Goal: Information Seeking & Learning: Learn about a topic

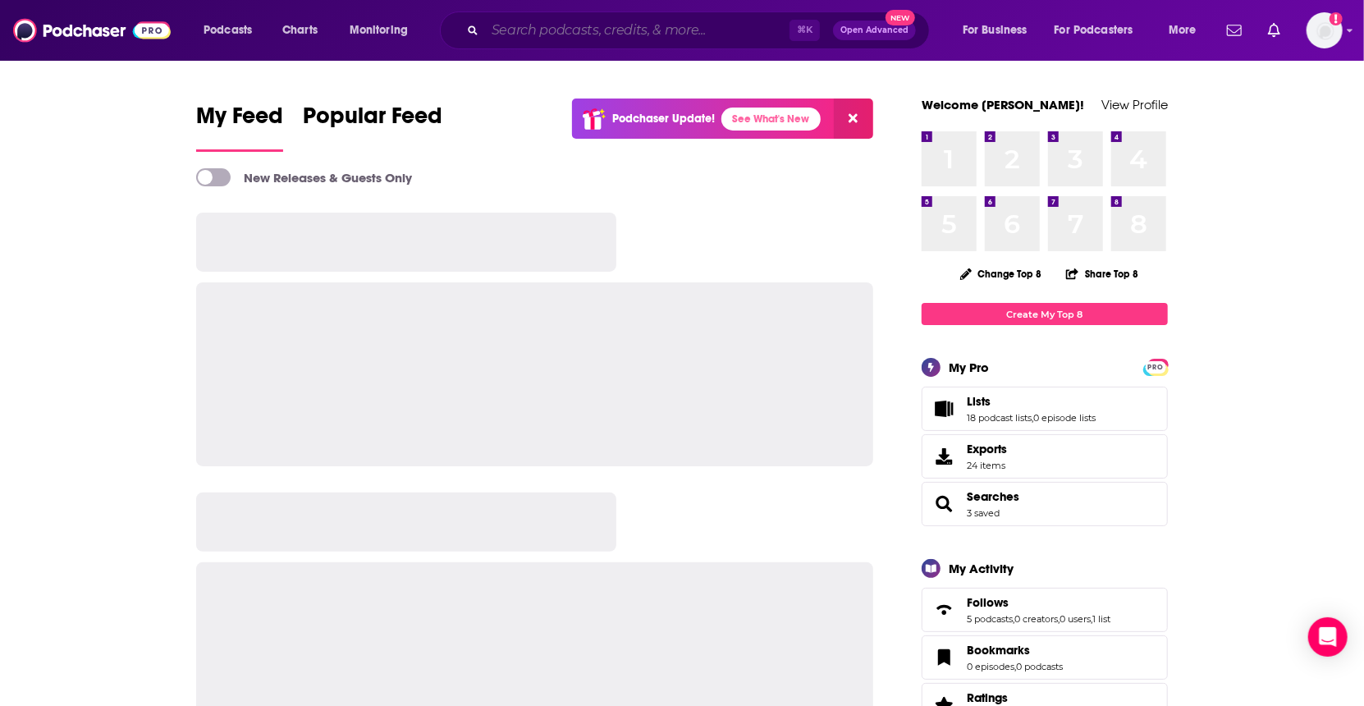
click at [660, 32] on input "Search podcasts, credits, & more..." at bounding box center [637, 30] width 305 height 26
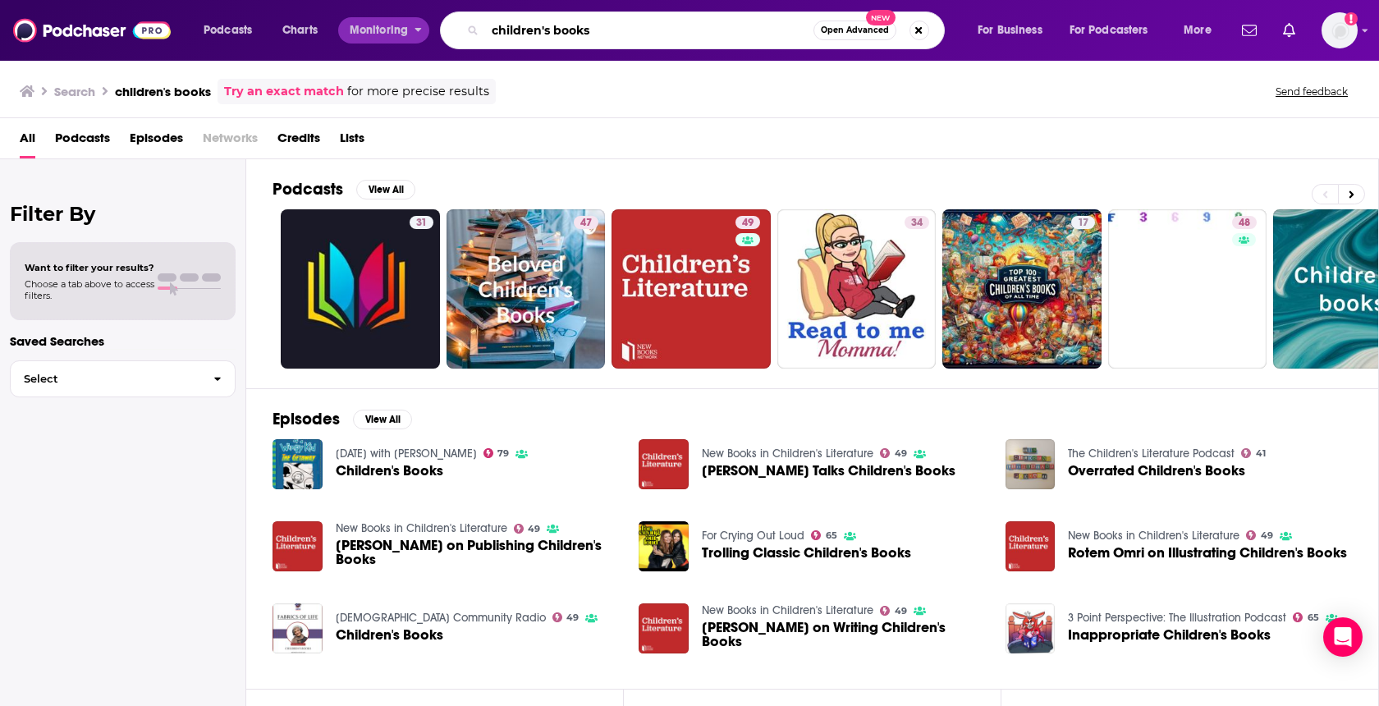
drag, startPoint x: 605, startPoint y: 29, endPoint x: 428, endPoint y: 29, distance: 177.3
click at [428, 29] on div "Podcasts Charts Monitoring children's books Open Advanced New For Business For …" at bounding box center [709, 30] width 1035 height 38
type input "[DEMOGRAPHIC_DATA] for kids podcast"
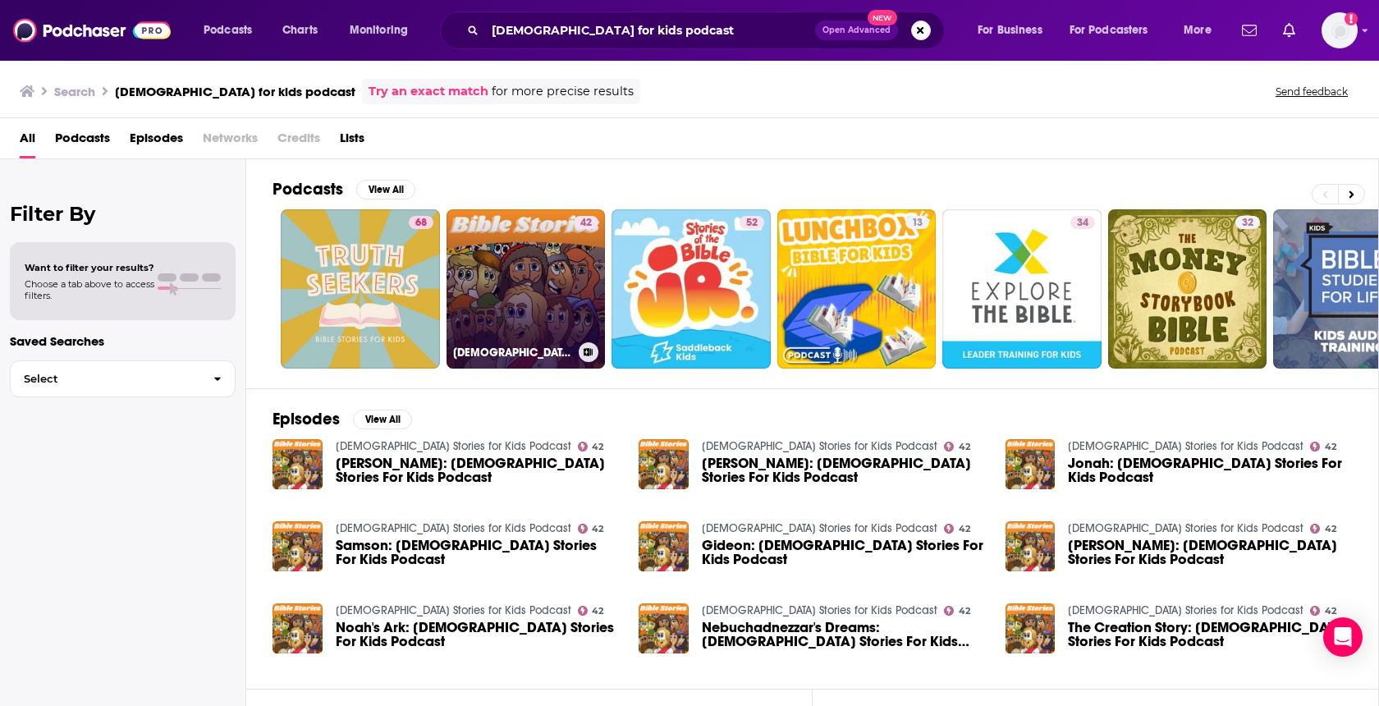
click at [525, 273] on link "42 [DEMOGRAPHIC_DATA] Stories for Kids Podcast" at bounding box center [526, 288] width 159 height 159
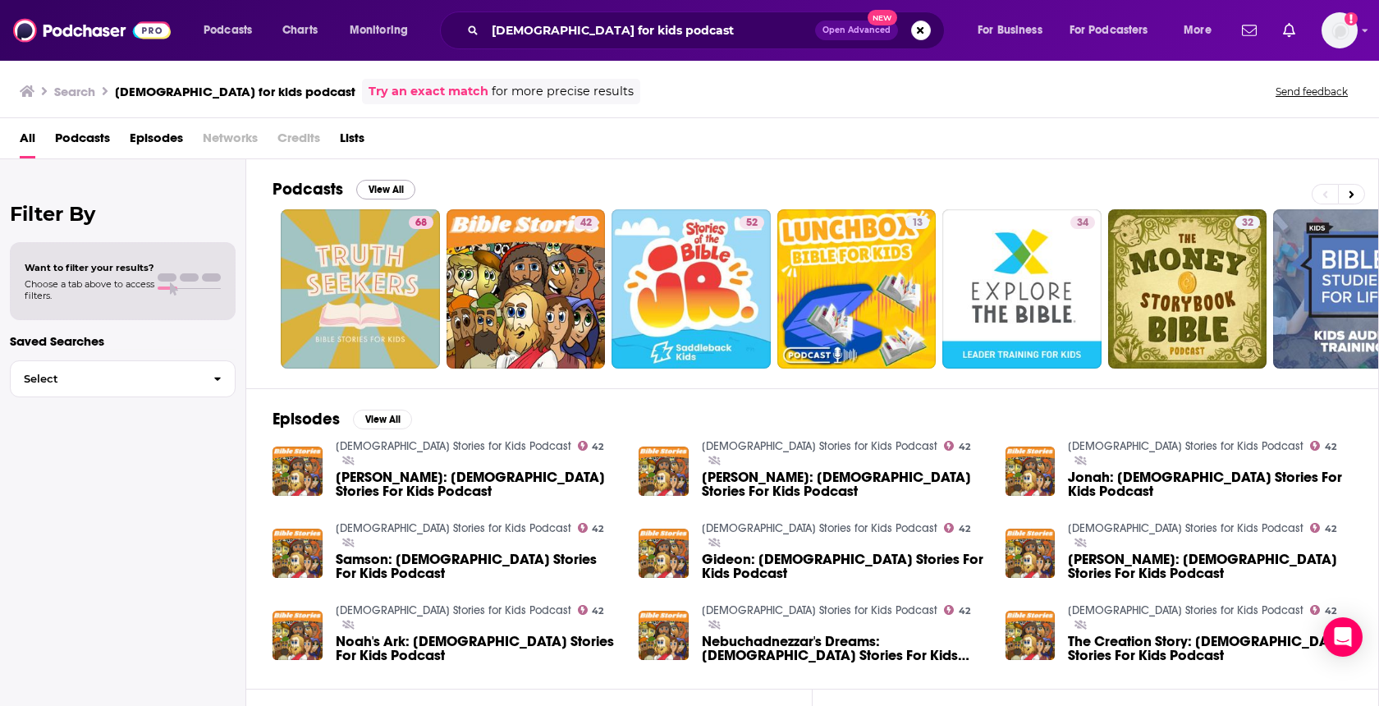
click at [364, 192] on button "View All" at bounding box center [385, 190] width 59 height 20
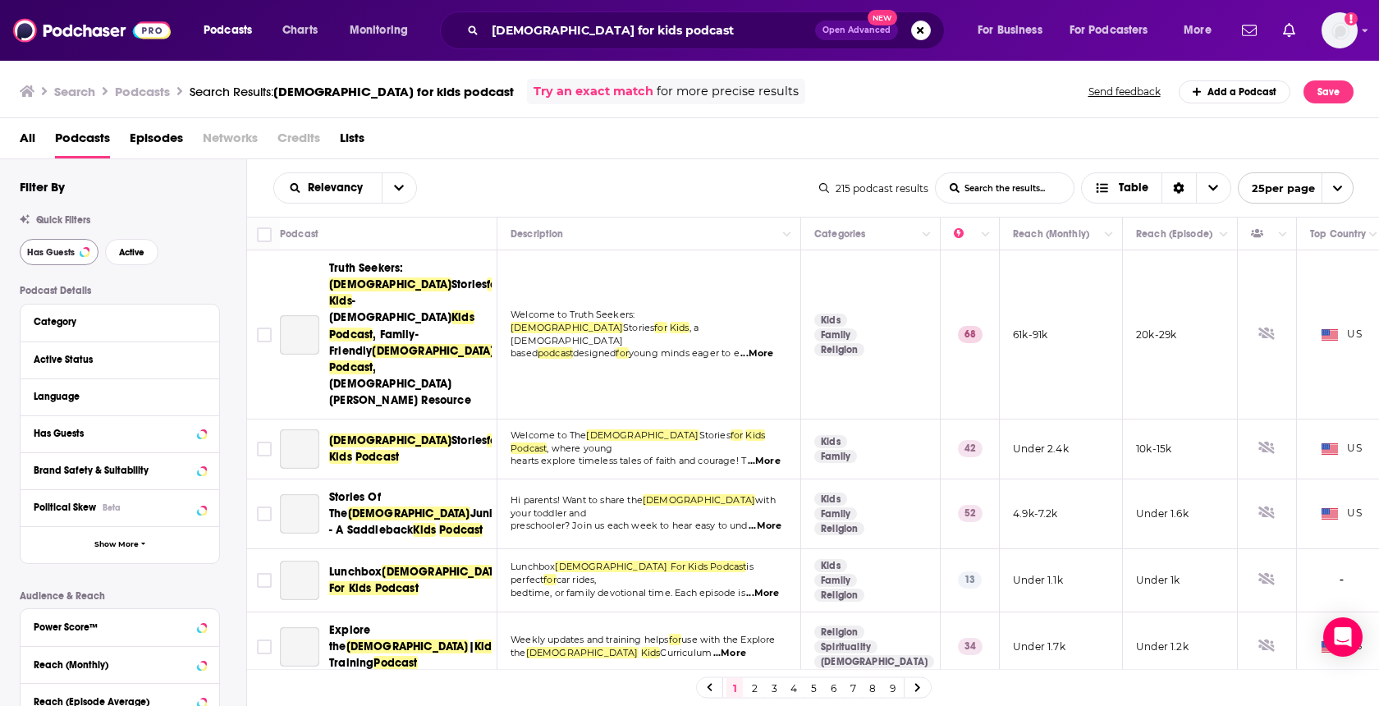
click at [73, 264] on button "Has Guests" at bounding box center [59, 252] width 79 height 26
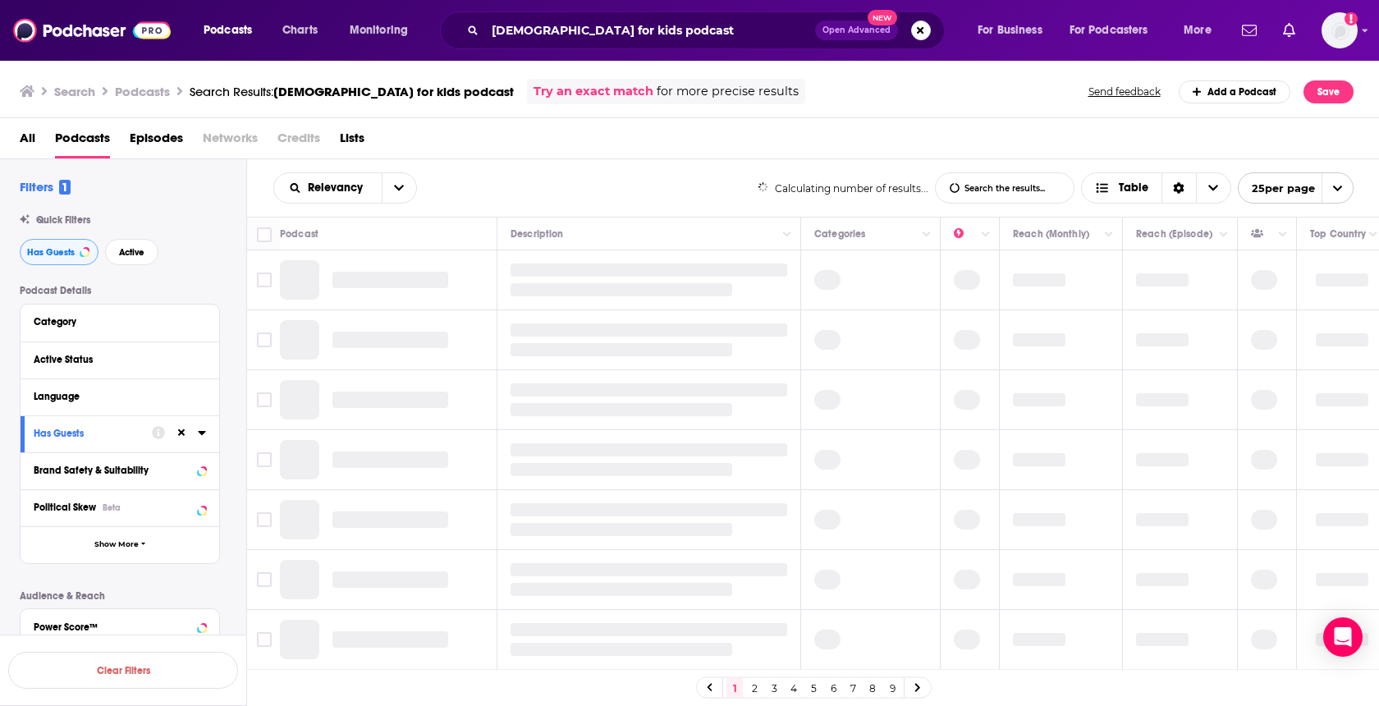
click at [72, 259] on button "Has Guests" at bounding box center [59, 252] width 79 height 26
click at [122, 256] on span "Active" at bounding box center [131, 252] width 25 height 9
click at [66, 260] on button "Has Guests" at bounding box center [59, 252] width 79 height 26
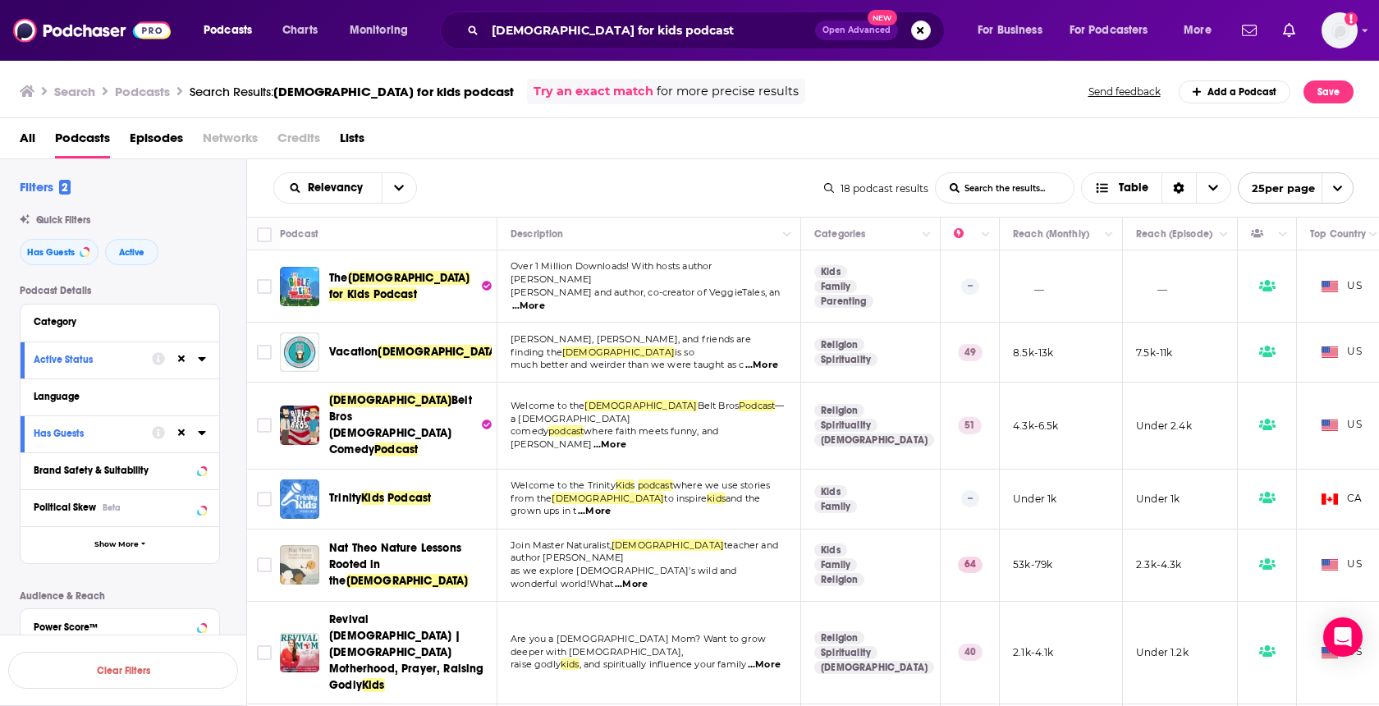
click at [593, 286] on span "[PERSON_NAME] and author, co-creator of VeggieTales, an" at bounding box center [645, 291] width 269 height 11
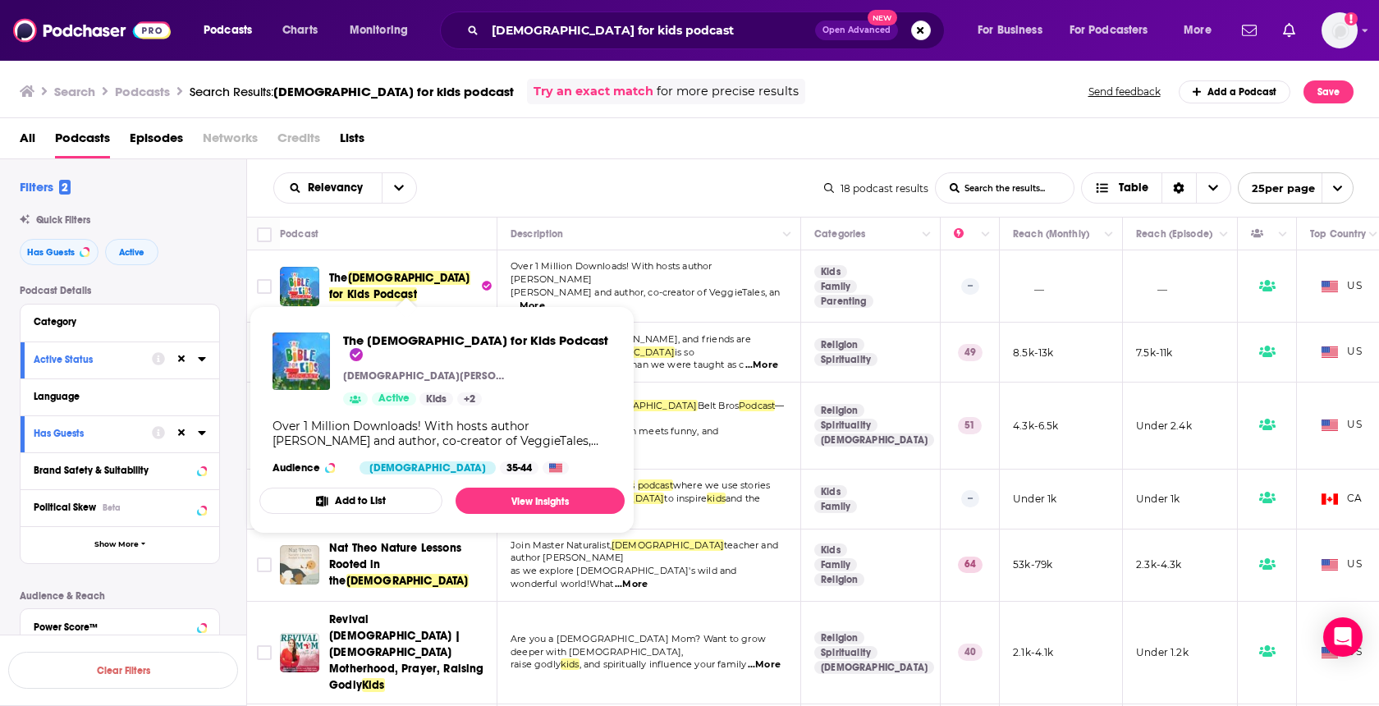
click at [358, 281] on span "[DEMOGRAPHIC_DATA] for Kids Podcast" at bounding box center [399, 286] width 141 height 30
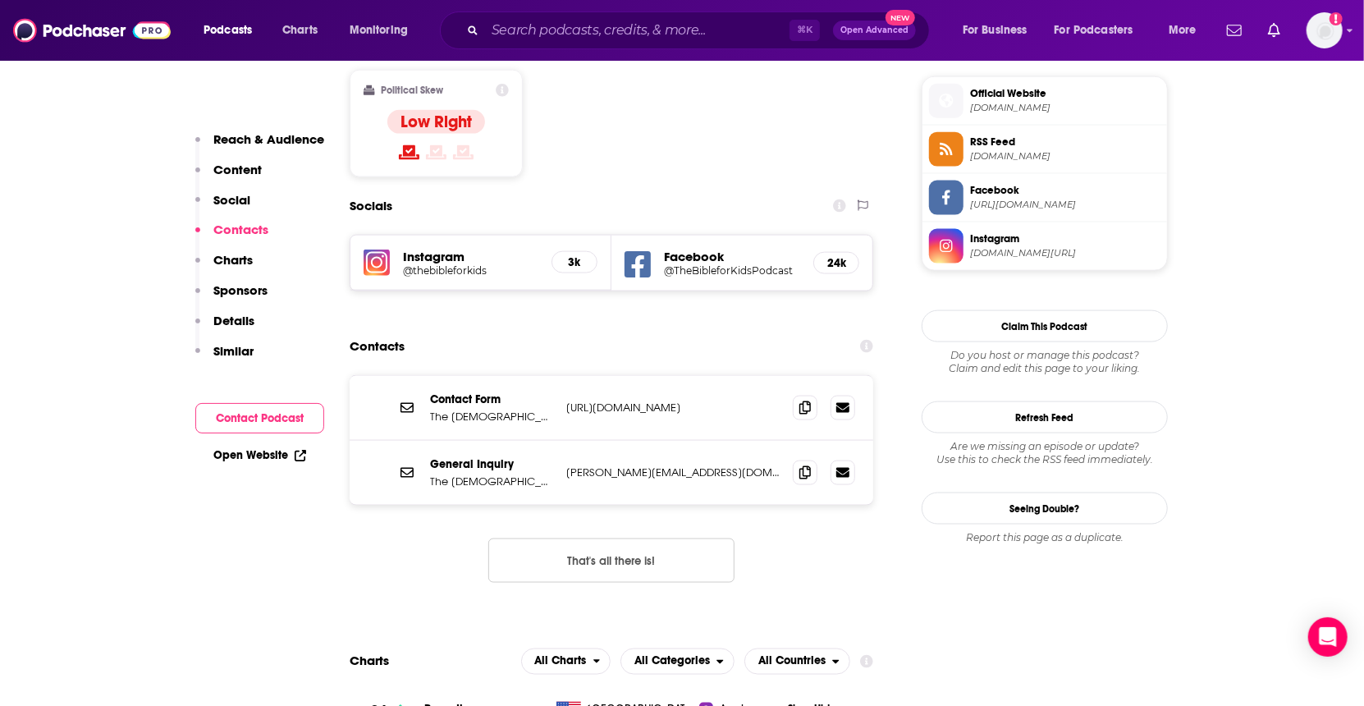
scroll to position [1353, 0]
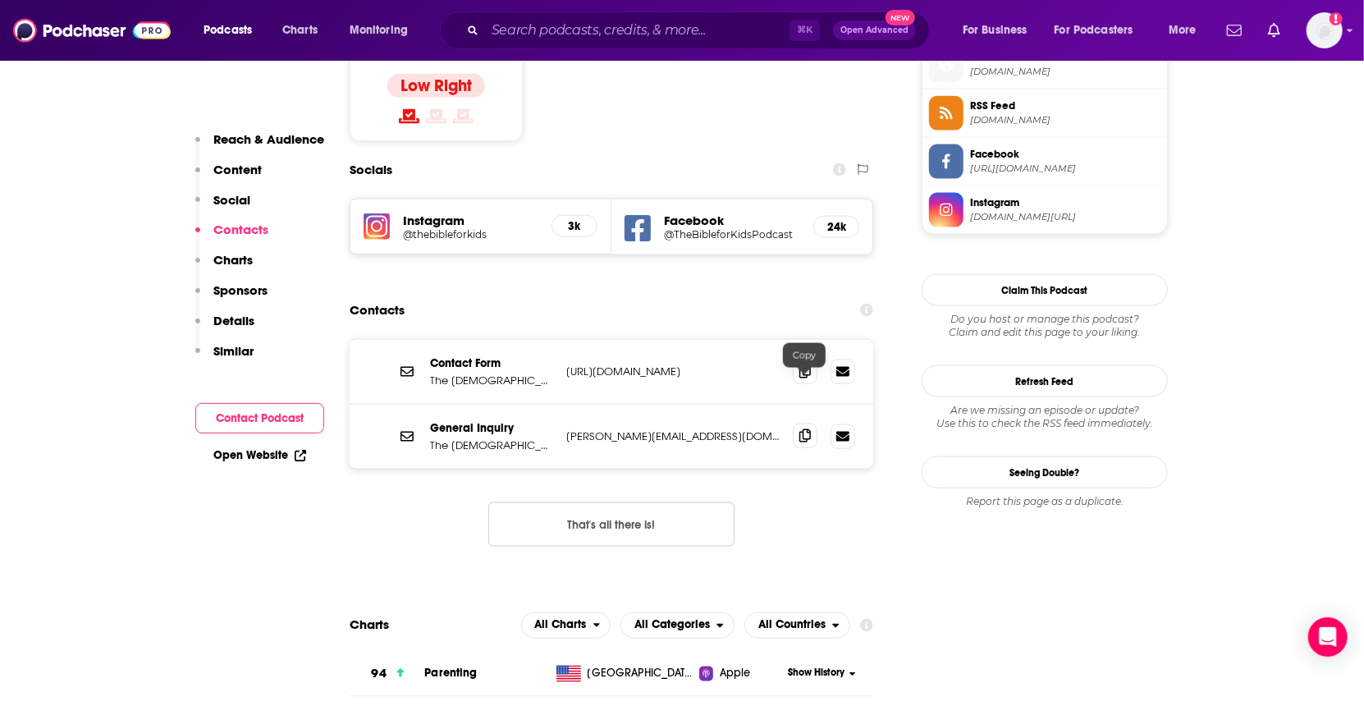
click at [799, 429] on icon at bounding box center [804, 435] width 11 height 13
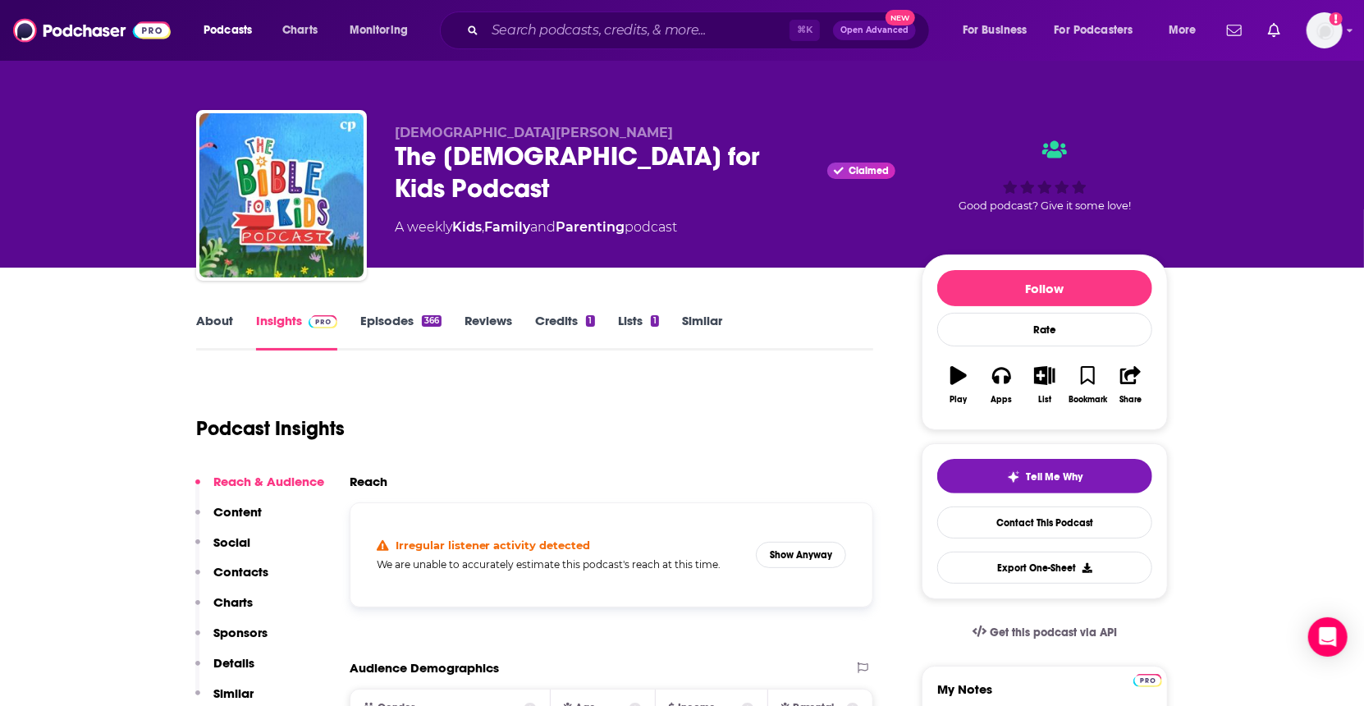
click at [205, 324] on link "About" at bounding box center [214, 332] width 37 height 38
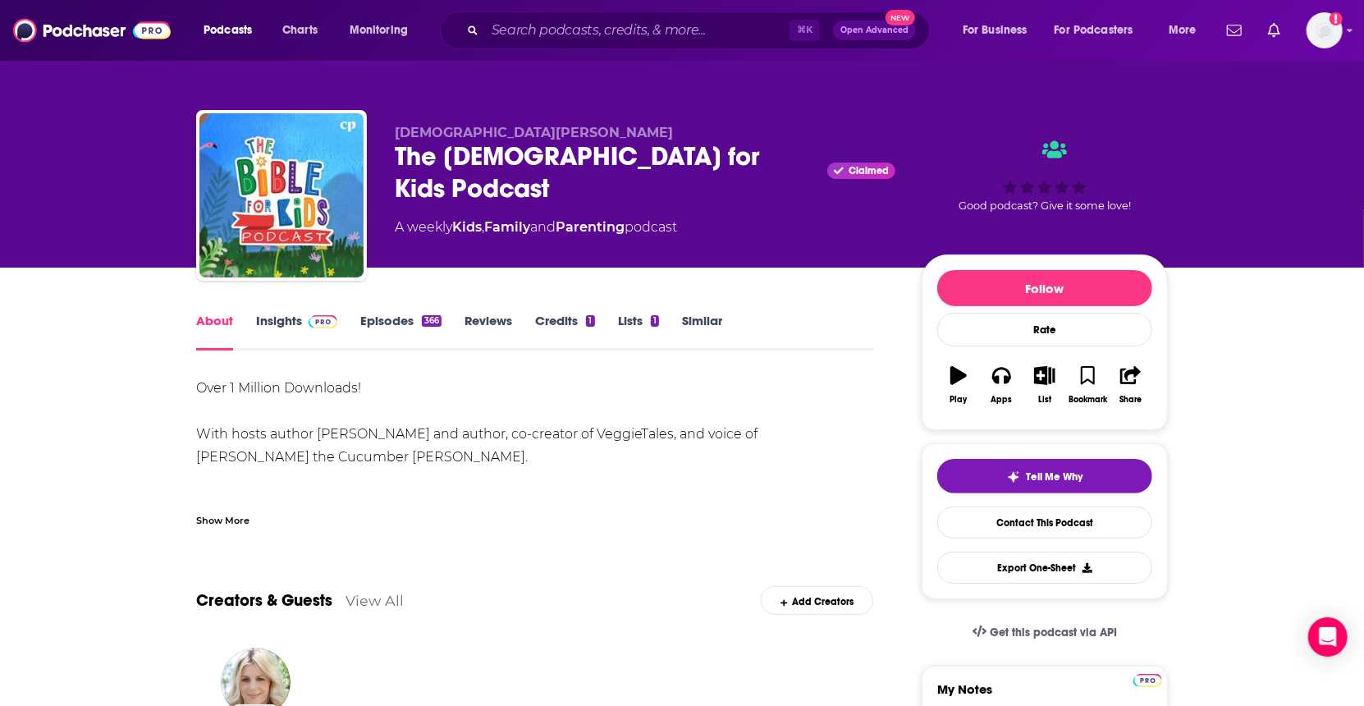
click at [221, 313] on link "About" at bounding box center [214, 332] width 37 height 38
click at [277, 327] on link "Insights" at bounding box center [296, 332] width 81 height 38
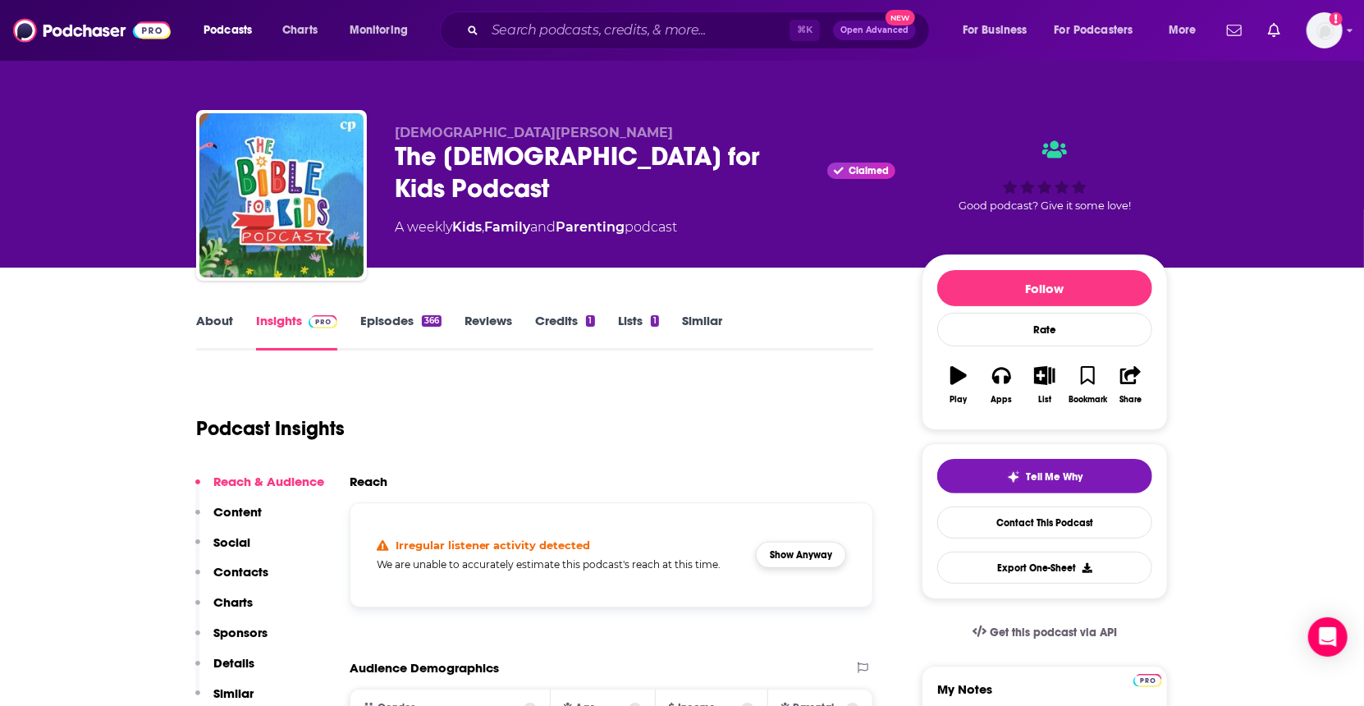
click at [822, 549] on button "Show Anyway" at bounding box center [801, 555] width 90 height 26
